Goal: Transaction & Acquisition: Purchase product/service

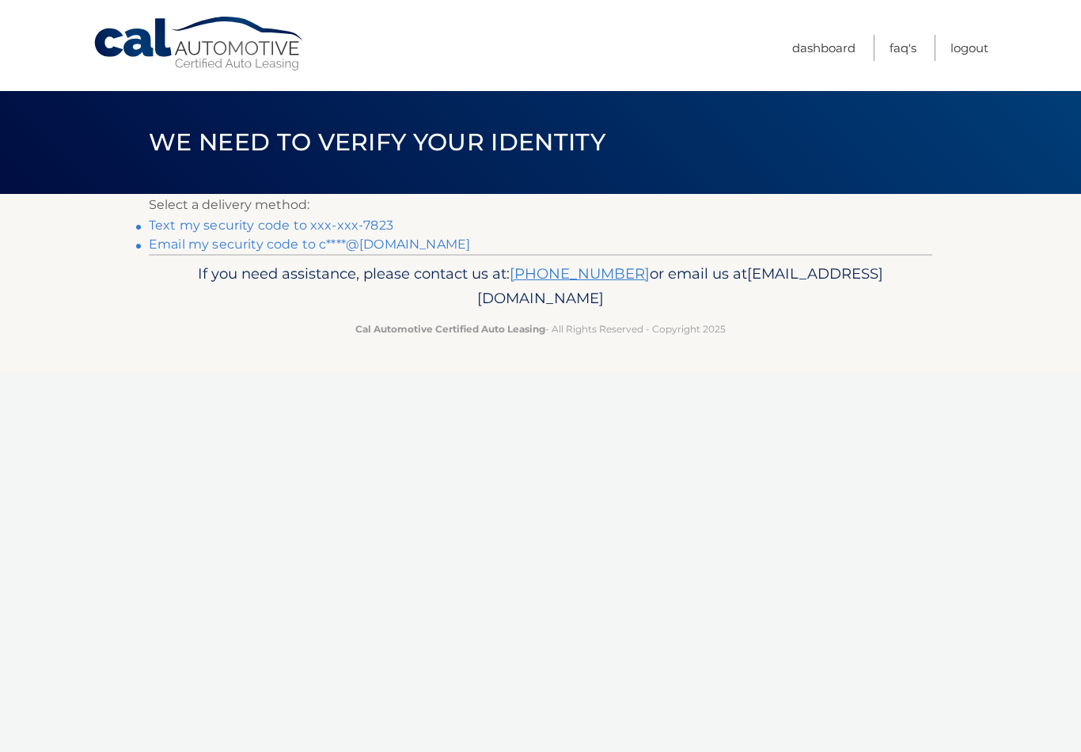
click at [371, 226] on link "Text my security code to xxx-xxx-7823" at bounding box center [271, 225] width 245 height 15
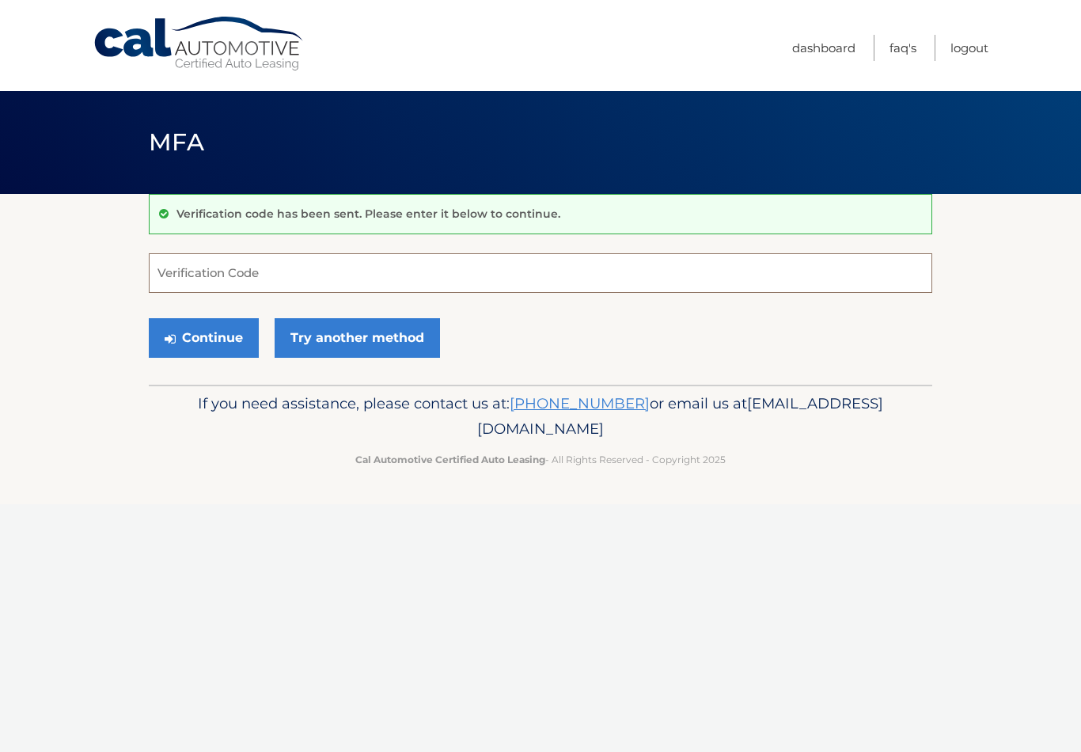
click at [404, 279] on input "Verification Code" at bounding box center [541, 273] width 784 height 40
type input "823832"
click at [223, 318] on button "Continue" at bounding box center [204, 338] width 110 height 40
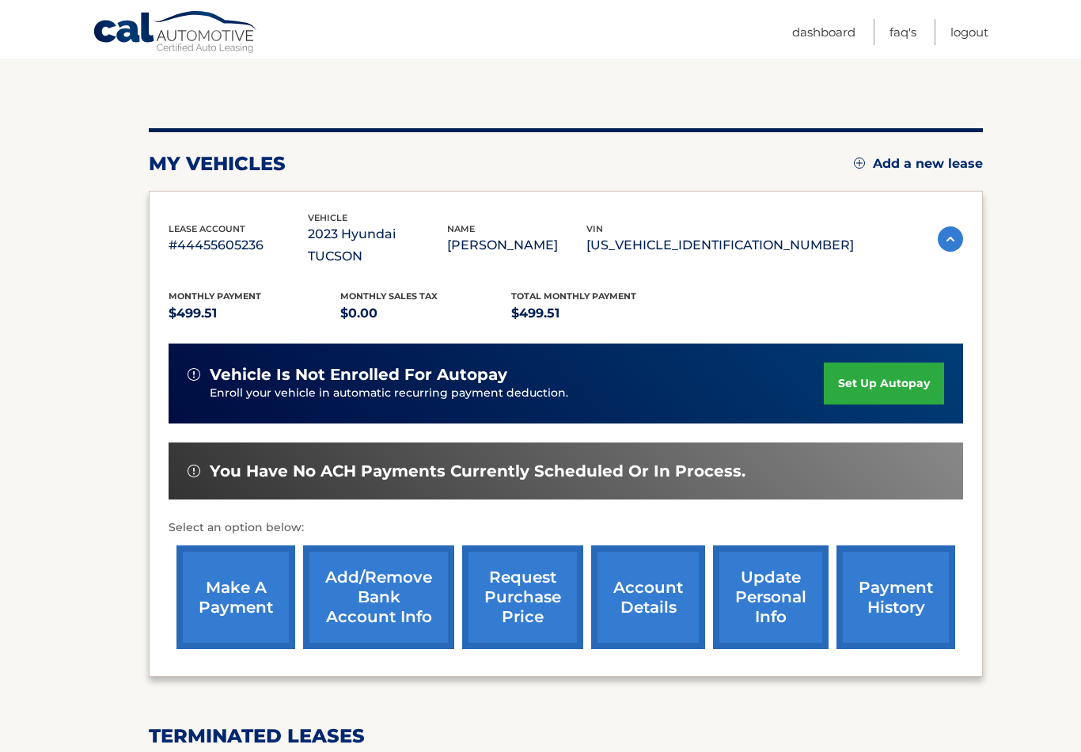
scroll to position [140, 0]
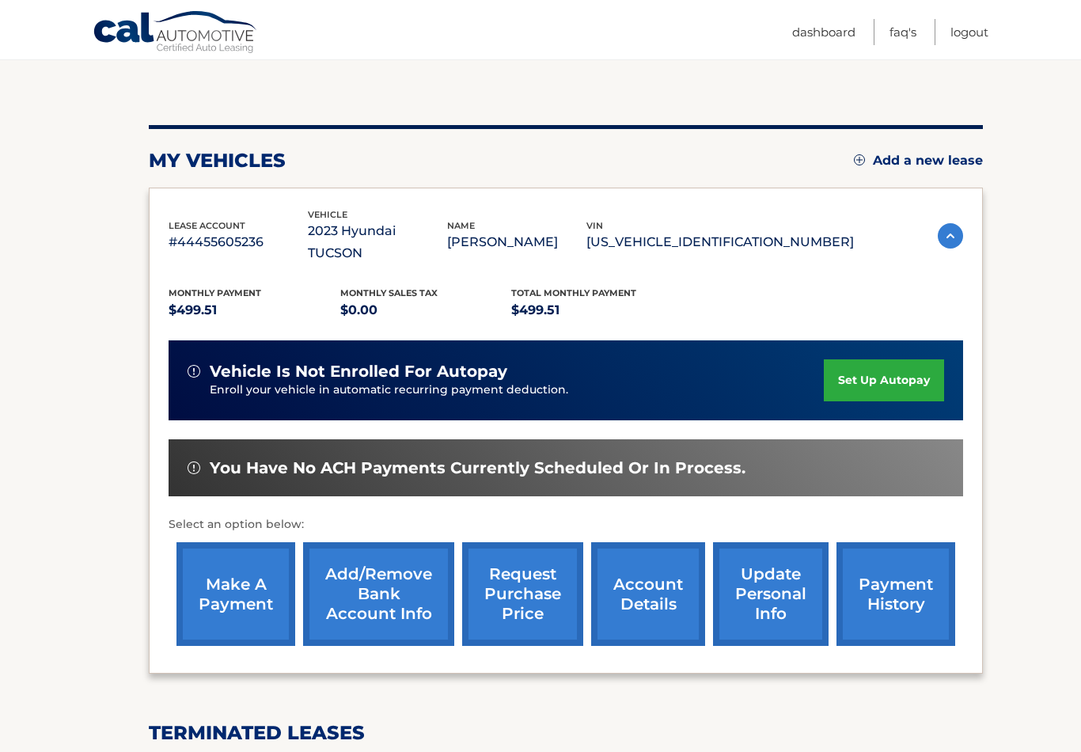
click at [242, 571] on link "make a payment" at bounding box center [235, 594] width 119 height 104
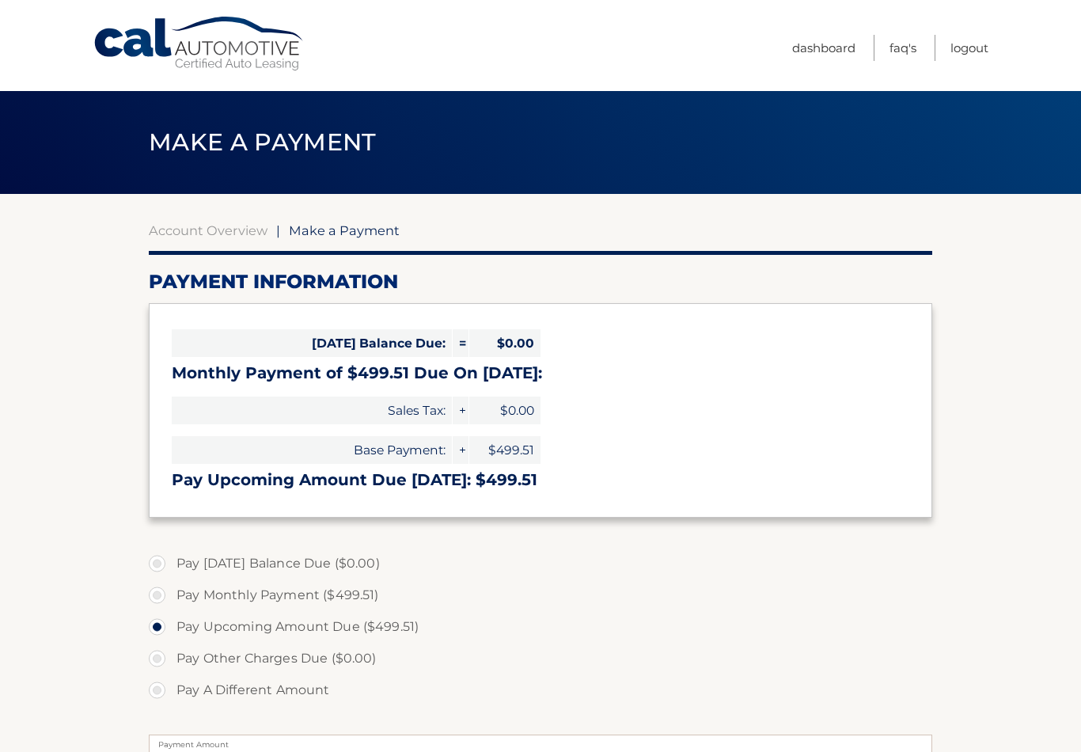
select select "N2ZiOGQ1OTQtNWMwNS00NzEwLTllOTQtYWY4NGQ1NDdjODA0"
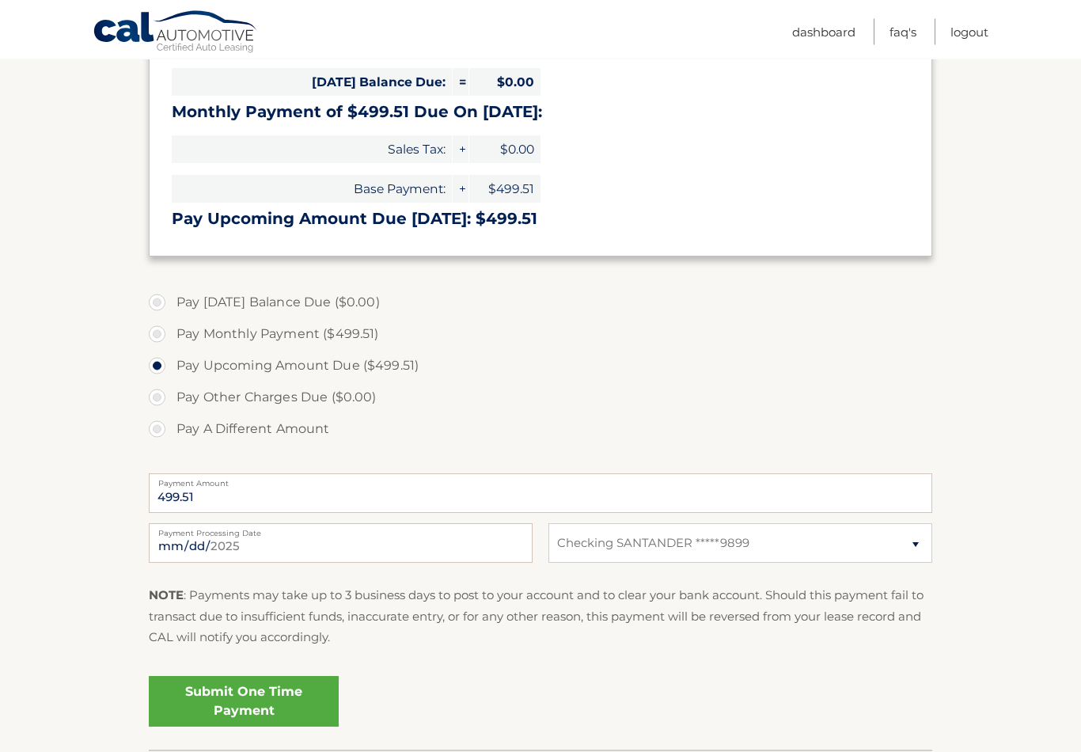
scroll to position [275, 0]
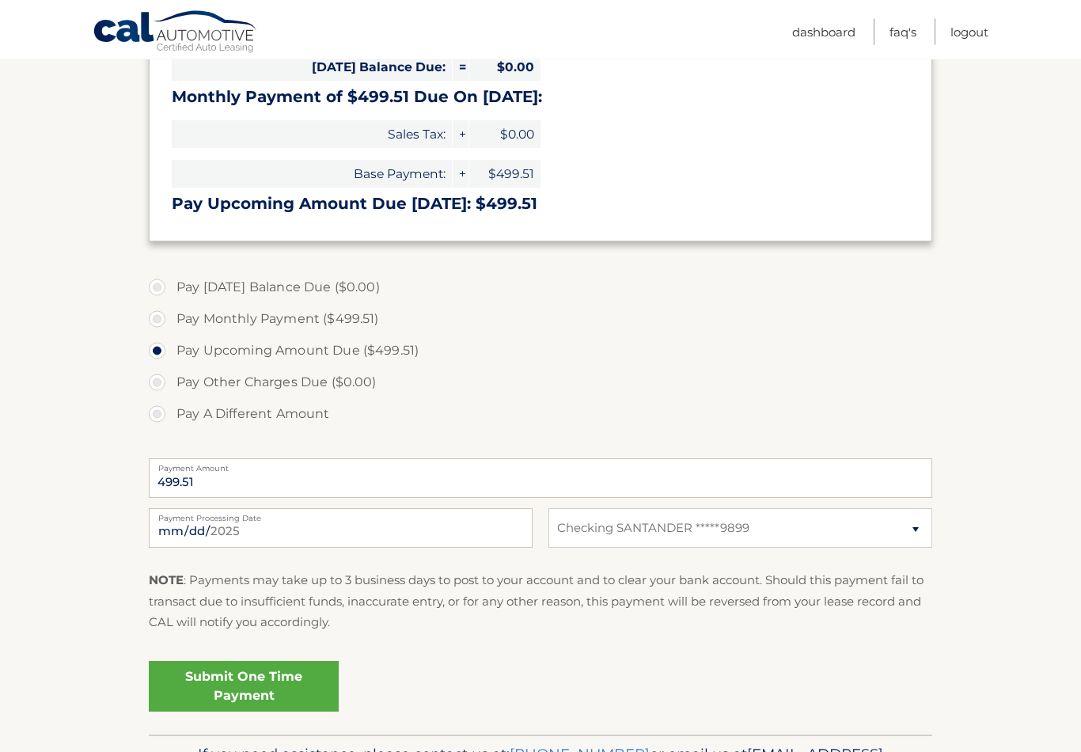
click at [227, 684] on link "Submit One Time Payment" at bounding box center [244, 687] width 190 height 51
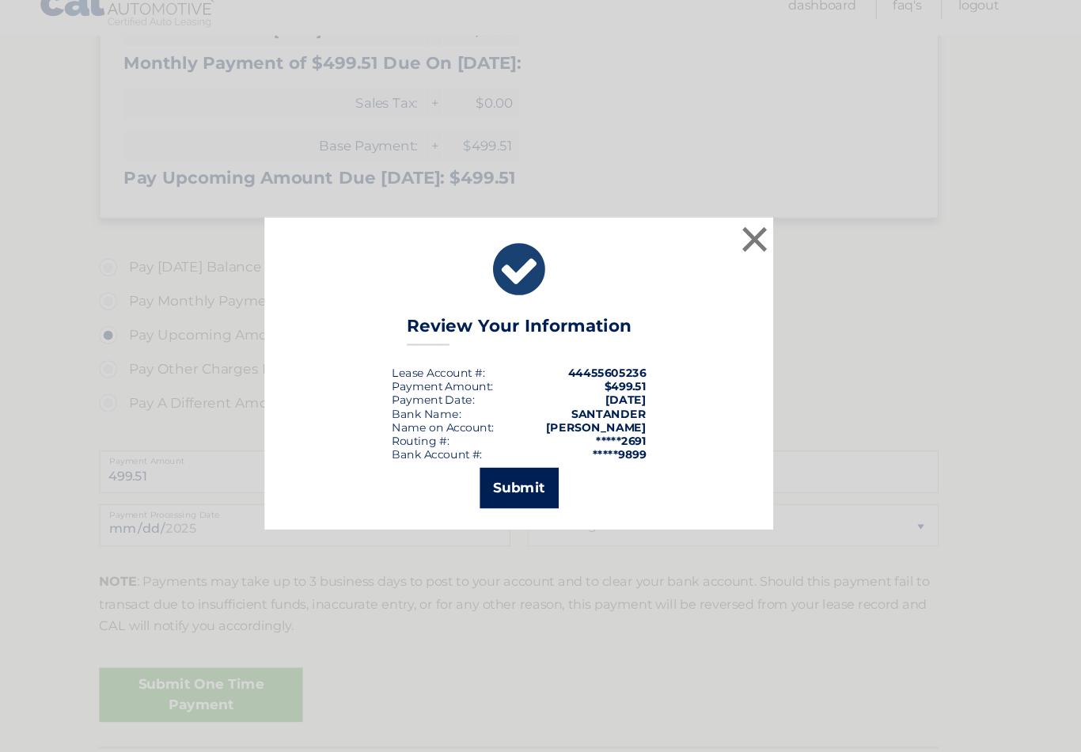
click at [504, 464] on button "Submit" at bounding box center [541, 483] width 74 height 38
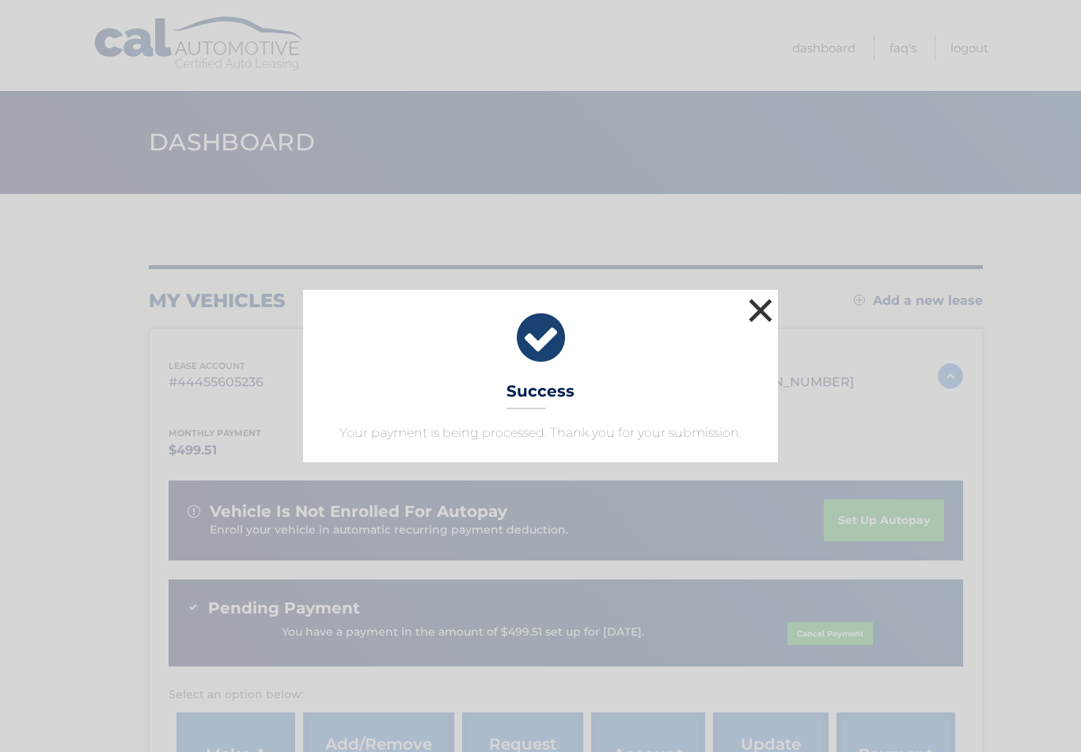
click at [764, 305] on button "×" at bounding box center [761, 310] width 32 height 32
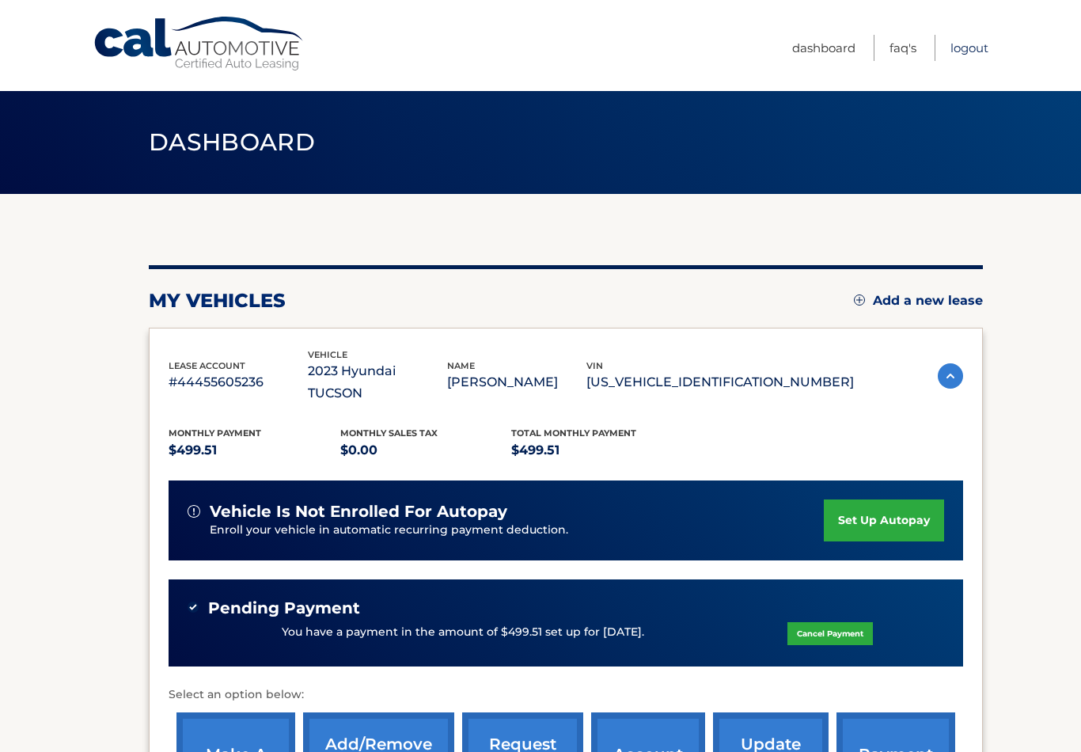
click at [974, 51] on link "Logout" at bounding box center [970, 48] width 38 height 26
